Goal: Task Accomplishment & Management: Complete application form

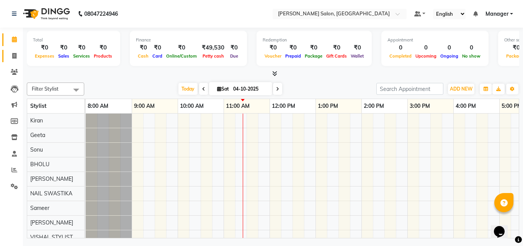
click at [10, 56] on span at bounding box center [14, 56] width 13 height 9
select select "service"
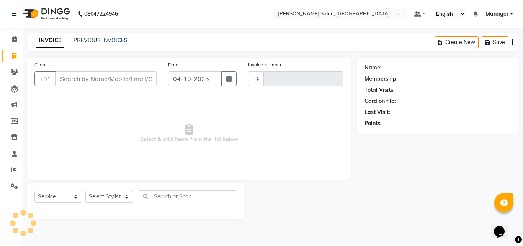
type input "4338"
select select "7229"
click at [80, 77] on input "Client" at bounding box center [106, 78] width 102 height 15
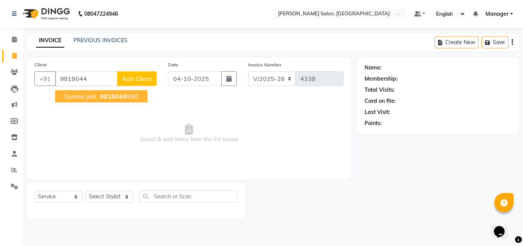
click at [109, 98] on span "9818044" at bounding box center [113, 96] width 27 height 8
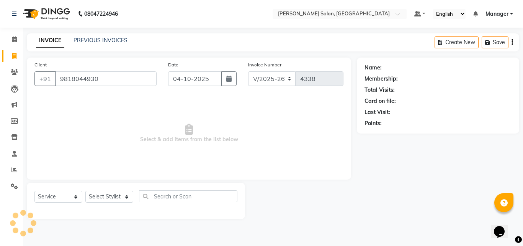
type input "9818044930"
select select "1: Object"
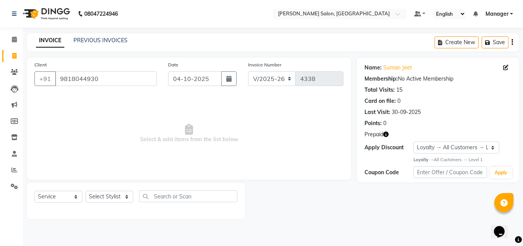
click at [388, 134] on icon "button" at bounding box center [386, 133] width 5 height 5
click at [113, 197] on select "Select Stylist BHOLU Geeta [PERSON_NAME] [PERSON_NAME] [PERSON_NAME] PEDI Manag…" at bounding box center [109, 196] width 48 height 12
select select "61870"
click at [85, 190] on select "Select Stylist BHOLU Geeta [PERSON_NAME] [PERSON_NAME] [PERSON_NAME] PEDI Manag…" at bounding box center [109, 196] width 48 height 12
click at [175, 197] on input "text" at bounding box center [188, 196] width 98 height 12
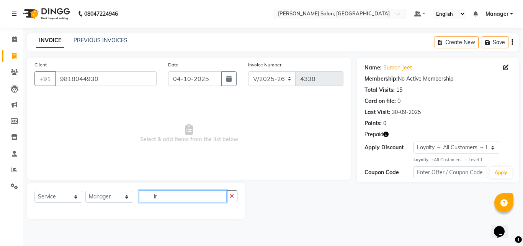
type input "i"
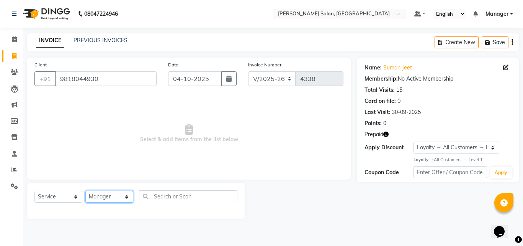
click at [118, 197] on select "Select Stylist BHOLU Geeta [PERSON_NAME] [PERSON_NAME] [PERSON_NAME] PEDI Manag…" at bounding box center [109, 196] width 48 height 12
select select "67084"
click at [85, 190] on select "Select Stylist BHOLU Geeta [PERSON_NAME] [PERSON_NAME] [PERSON_NAME] PEDI Manag…" at bounding box center [109, 196] width 48 height 12
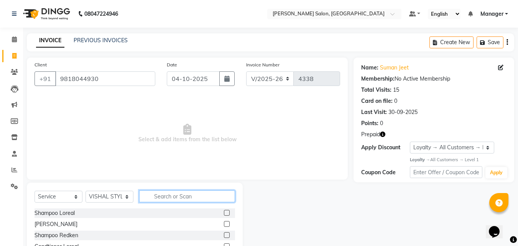
click at [184, 194] on input "text" at bounding box center [187, 196] width 96 height 12
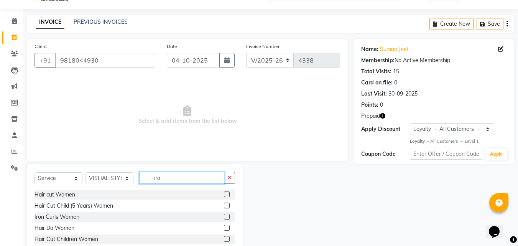
scroll to position [7, 0]
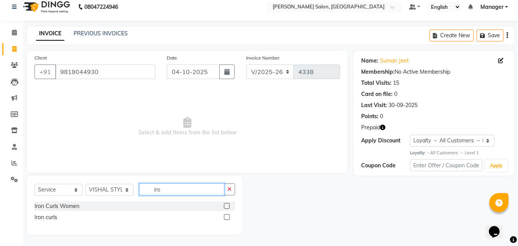
type input "iro"
click at [226, 207] on label at bounding box center [227, 206] width 6 height 6
click at [226, 207] on input "checkbox" at bounding box center [226, 205] width 5 height 5
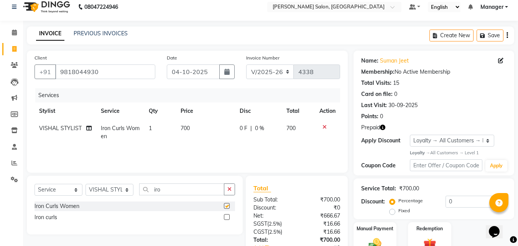
checkbox input "false"
click at [174, 190] on input "iro" at bounding box center [181, 189] width 85 height 12
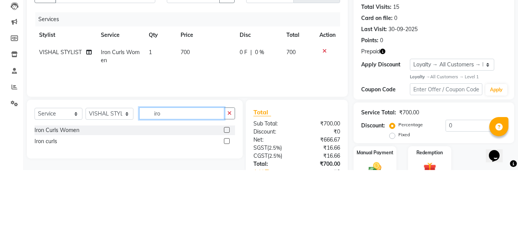
scroll to position [18, 0]
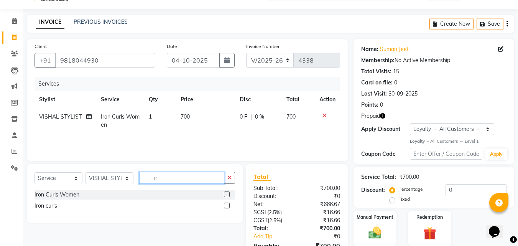
type input "i"
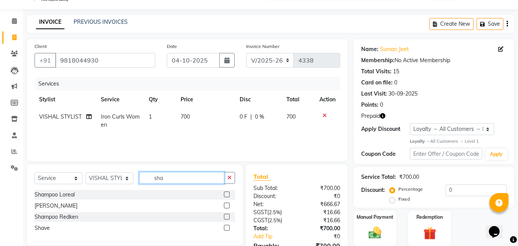
type input "sha"
click at [227, 205] on label at bounding box center [227, 205] width 6 height 6
click at [227, 205] on input "checkbox" at bounding box center [226, 205] width 5 height 5
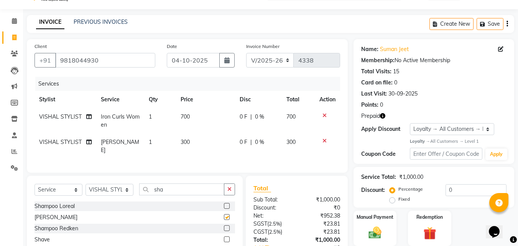
checkbox input "false"
click at [187, 146] on td "300" at bounding box center [205, 145] width 59 height 25
select select "67084"
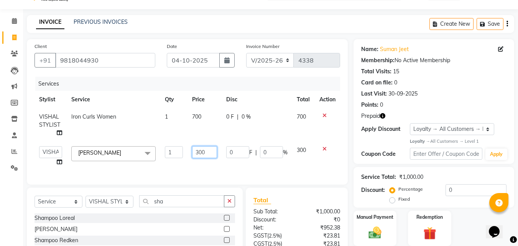
click at [198, 151] on input "300" at bounding box center [204, 152] width 25 height 12
type input "600"
click at [195, 119] on td "700" at bounding box center [204, 124] width 34 height 33
select select "67084"
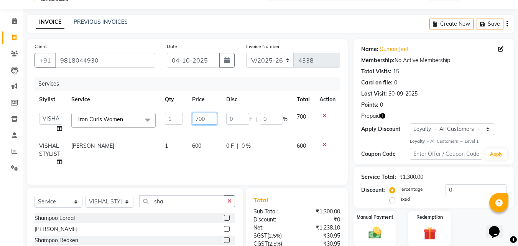
click at [200, 121] on input "700" at bounding box center [204, 119] width 25 height 12
type input "600"
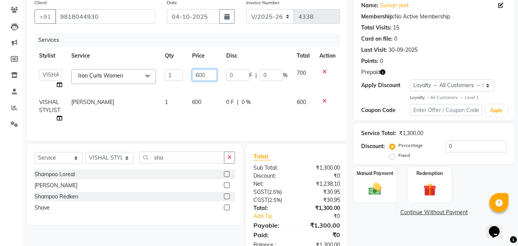
scroll to position [90, 0]
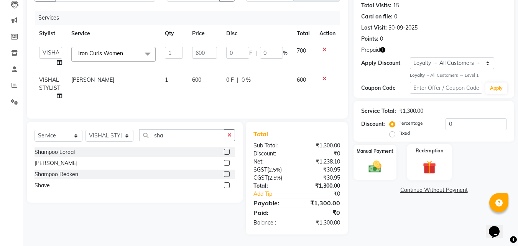
click at [437, 166] on img at bounding box center [428, 167] width 21 height 16
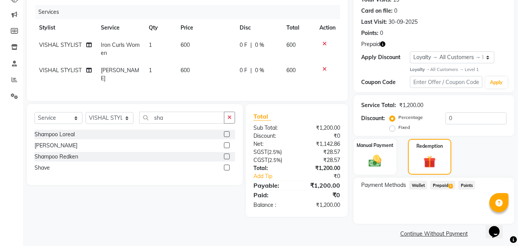
click at [441, 185] on span "Prepaid 1" at bounding box center [442, 184] width 25 height 9
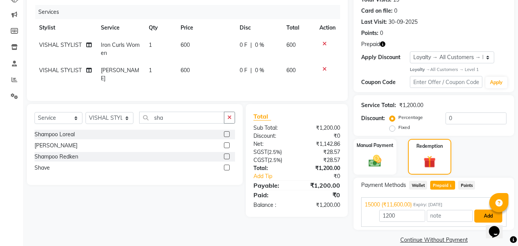
click at [480, 213] on button "Add" at bounding box center [488, 215] width 28 height 13
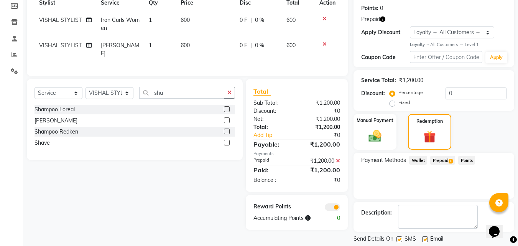
scroll to position [138, 0]
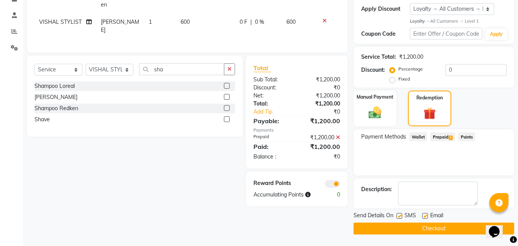
click at [442, 231] on button "Checkout" at bounding box center [433, 228] width 161 height 12
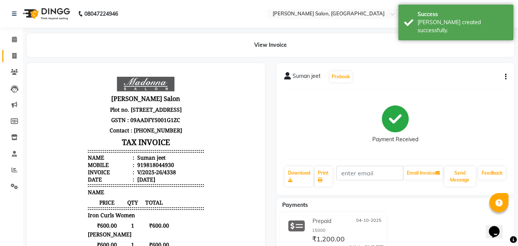
click at [15, 55] on icon at bounding box center [14, 56] width 4 height 6
select select "service"
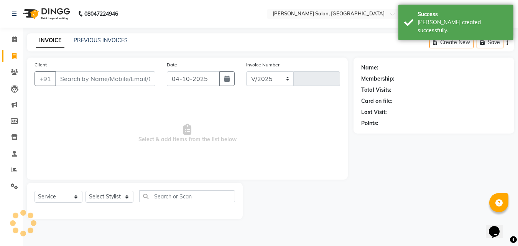
select select "7229"
type input "4339"
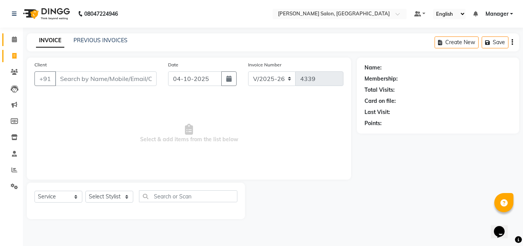
click at [12, 46] on link "Calendar" at bounding box center [11, 39] width 18 height 13
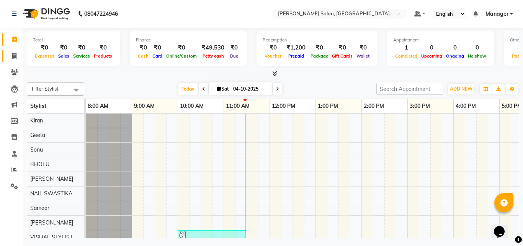
click at [15, 57] on icon at bounding box center [14, 56] width 4 height 6
select select "service"
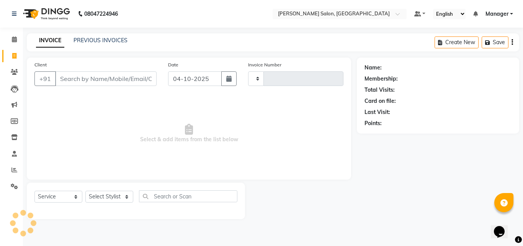
type input "4339"
select select "7229"
click at [239, 113] on span "Select & add items from the list below" at bounding box center [188, 133] width 309 height 77
